Goal: Task Accomplishment & Management: Use online tool/utility

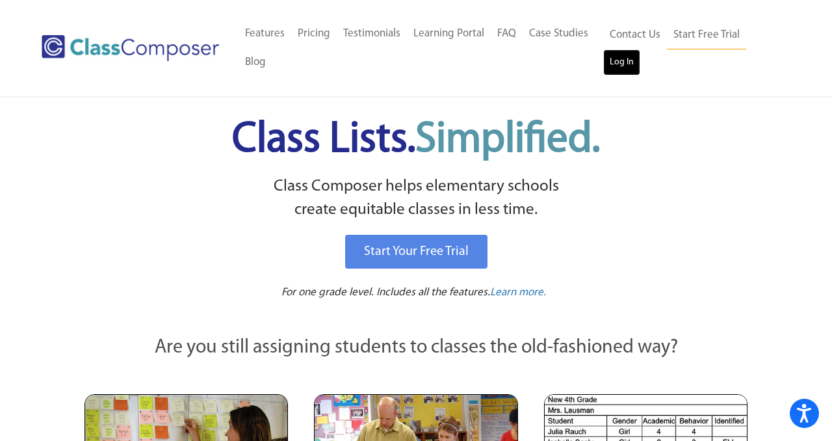
click at [623, 68] on link "Log In" at bounding box center [622, 62] width 37 height 26
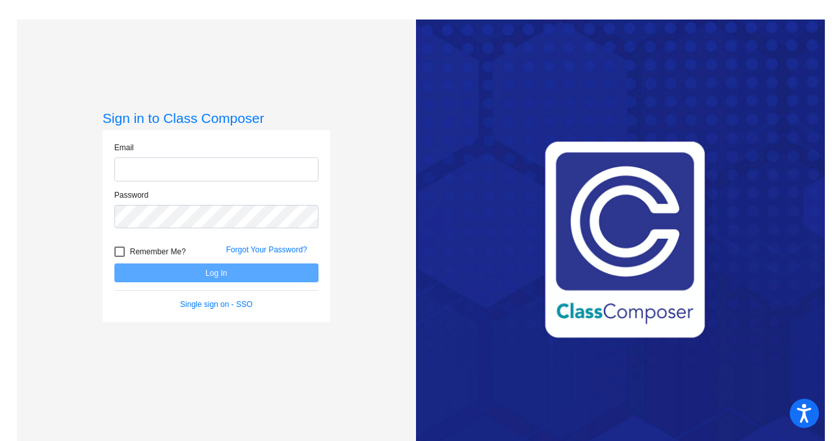
type input "chanson@lasd.net"
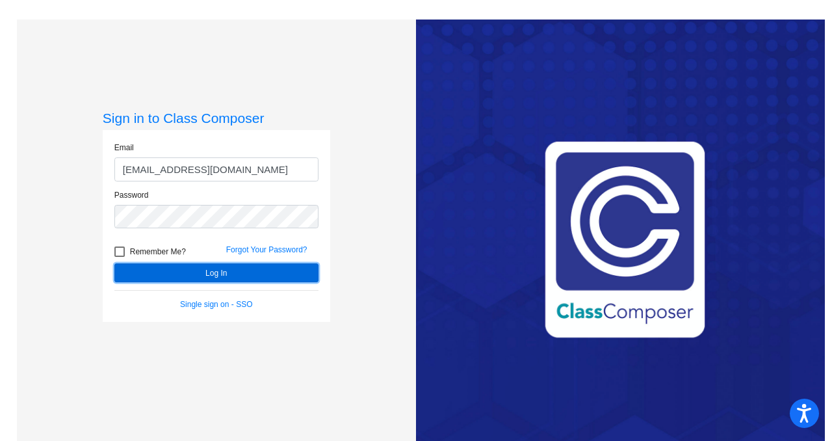
click at [244, 268] on button "Log In" at bounding box center [216, 272] width 204 height 19
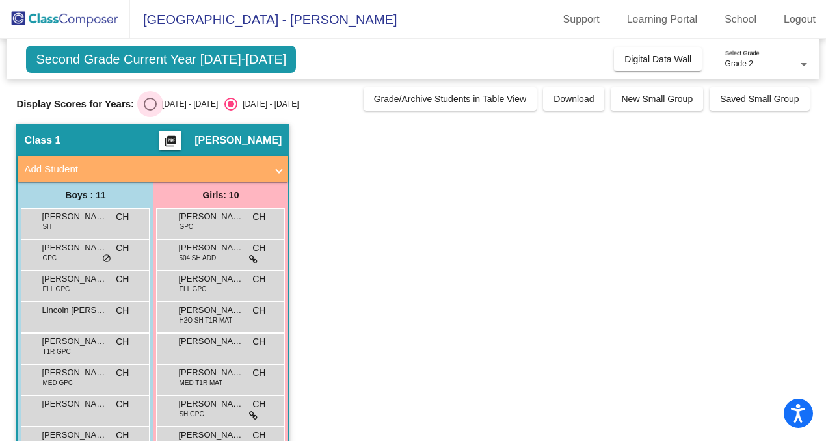
click at [145, 108] on div "Select an option" at bounding box center [150, 104] width 13 height 13
click at [150, 111] on input "2024 - 2025" at bounding box center [150, 111] width 1 height 1
radio input "true"
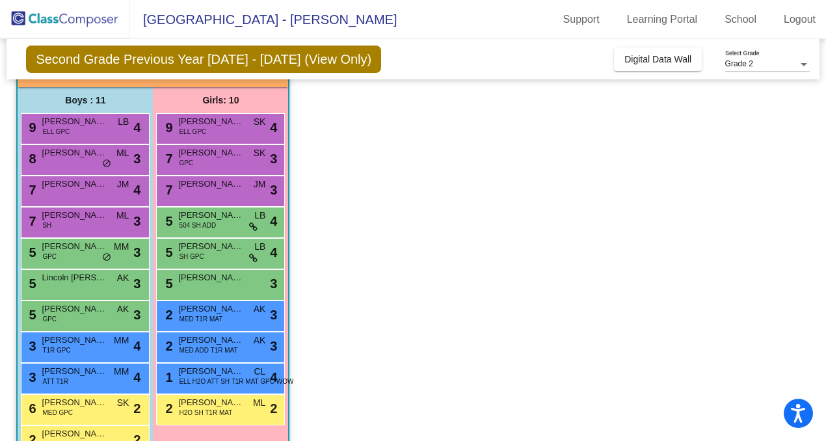
scroll to position [106, 0]
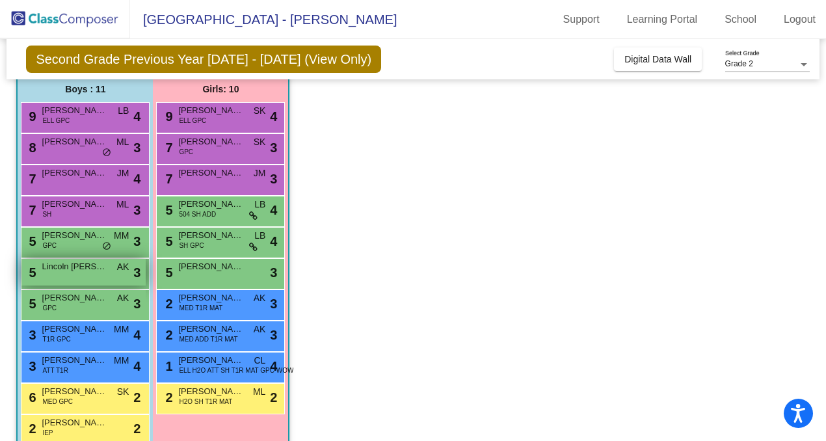
click at [77, 278] on div "5 Lincoln Gieske AK lock do_not_disturb_alt 3" at bounding box center [83, 272] width 124 height 27
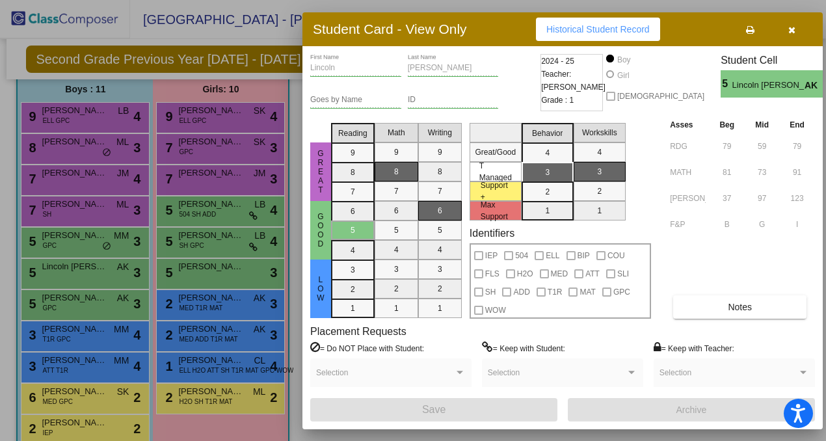
scroll to position [0, 0]
